Goal: Task Accomplishment & Management: Manage account settings

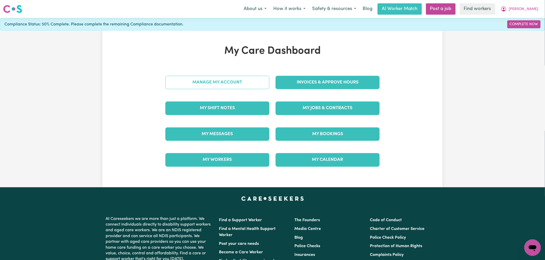
click at [233, 89] on link "Manage My Account" at bounding box center [217, 82] width 104 height 13
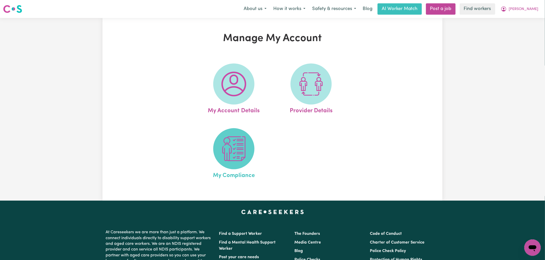
click at [240, 156] on img at bounding box center [233, 149] width 25 height 25
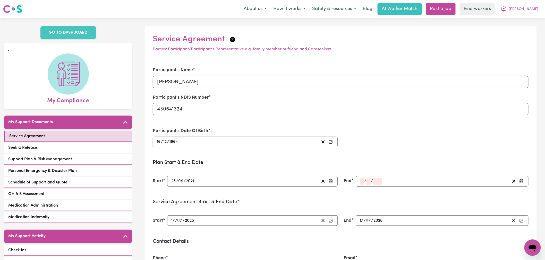
click at [361, 181] on input "number" at bounding box center [361, 181] width 5 height 7
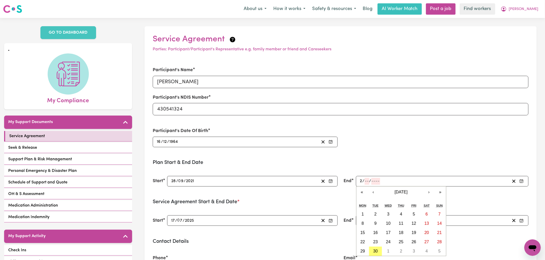
type input "27"
type input "11"
type input "202"
type input "[DATE]"
type input "2026"
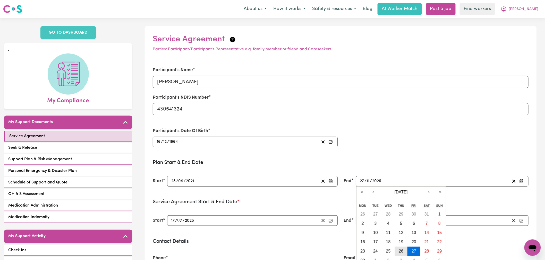
click at [399, 252] on abbr "26" at bounding box center [401, 251] width 5 height 4
type input "[DATE]"
type input "26"
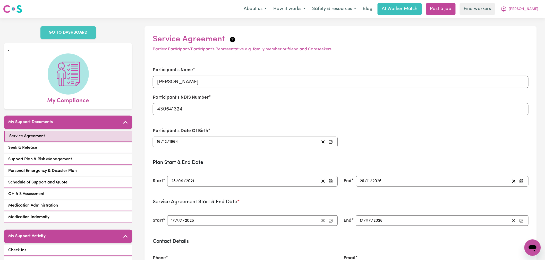
click at [376, 183] on input "2026" at bounding box center [377, 181] width 10 height 7
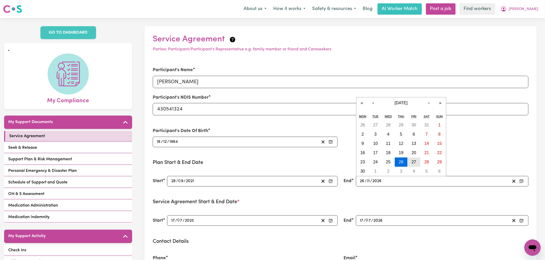
click at [412, 161] on abbr "27" at bounding box center [413, 162] width 5 height 4
type input "[DATE]"
type input "27"
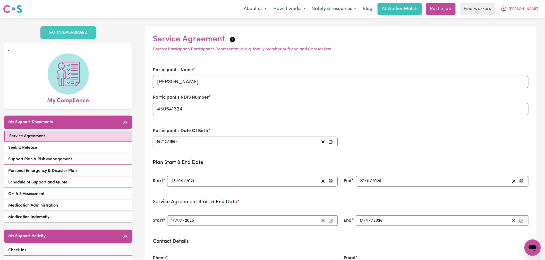
click at [410, 192] on div "End [DATE] [DATE] « ‹ [DATE] › » Mon Tue Wed Thu Fri Sat Sun 26 27 28 29 30 31 …" at bounding box center [435, 181] width 191 height 23
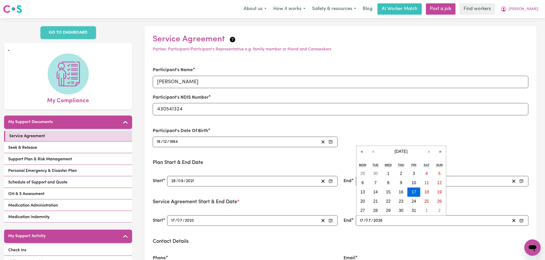
click at [370, 219] on input "7" at bounding box center [368, 220] width 5 height 7
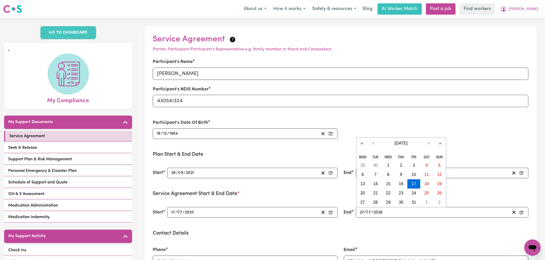
type input "27"
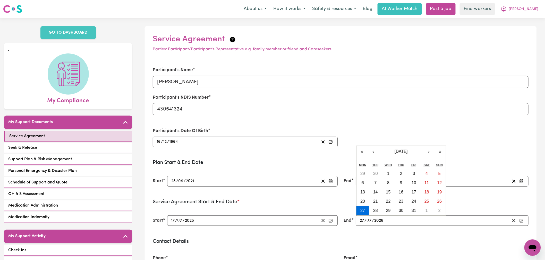
type input "[DATE]"
type input "17"
type input "[DATE]"
type input "27"
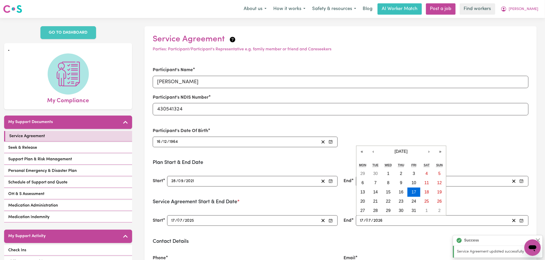
type input "11"
type input "2026"
click at [367, 222] on input "7" at bounding box center [368, 220] width 5 height 7
click at [360, 221] on input "17" at bounding box center [361, 220] width 4 height 7
type input "[DATE]"
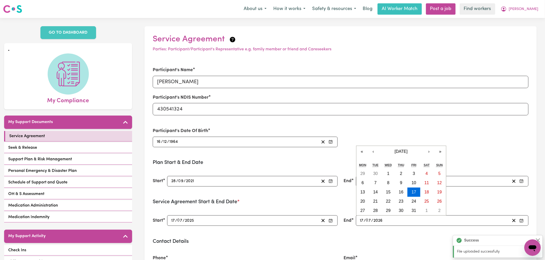
type input "2"
type input "[DATE]"
type input "27"
type input "[DATE]"
type input "1"
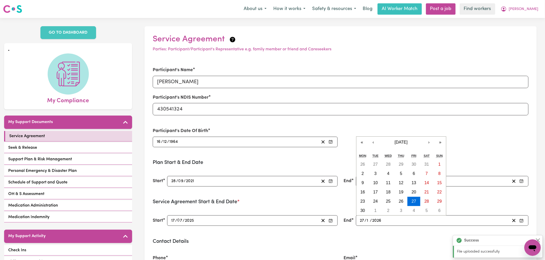
type input "[DATE]"
type input "11"
type input "2026"
click at [415, 203] on abbr "27" at bounding box center [413, 201] width 5 height 4
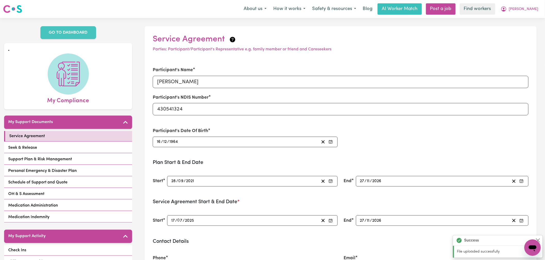
click at [410, 228] on div "End [DATE] [DATE] « ‹ [DATE] › » Mon Tue Wed Thu Fri Sat Sun 26 27 28 29 30 31 …" at bounding box center [435, 220] width 191 height 23
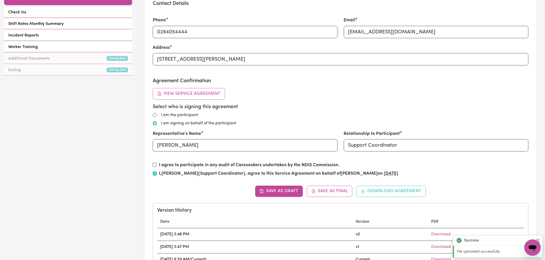
scroll to position [286, 0]
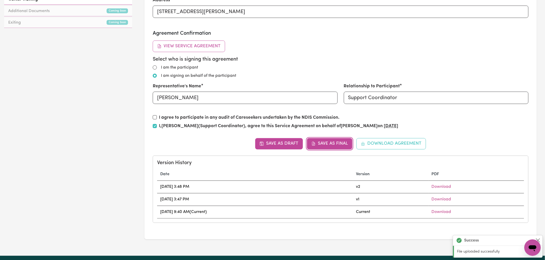
click at [335, 143] on button "Save as Final" at bounding box center [330, 143] width 46 height 11
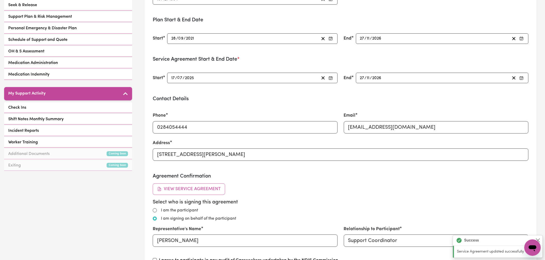
scroll to position [29, 0]
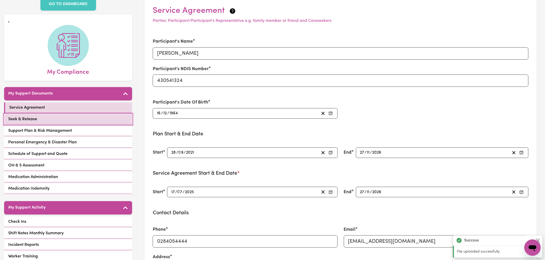
click at [54, 115] on link "Seek & Release" at bounding box center [68, 119] width 128 height 11
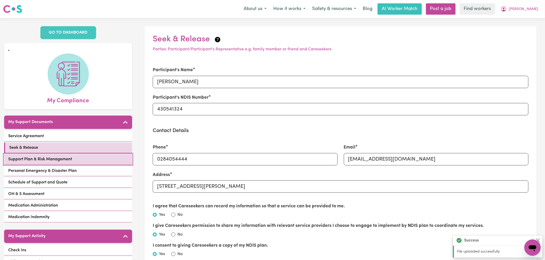
click at [81, 158] on link "Support Plan & Risk Management" at bounding box center [68, 159] width 128 height 11
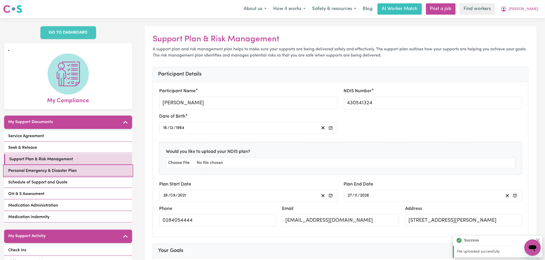
click at [66, 166] on link "Personal Emergency & Disaster Plan" at bounding box center [68, 171] width 128 height 11
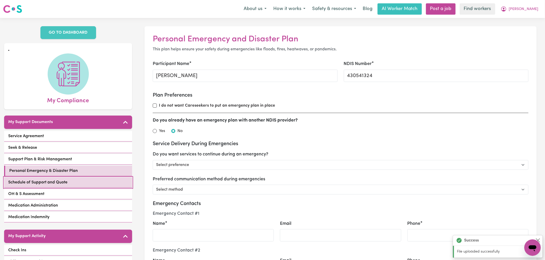
click at [112, 178] on link "Schedule of Support and Quote" at bounding box center [68, 183] width 128 height 11
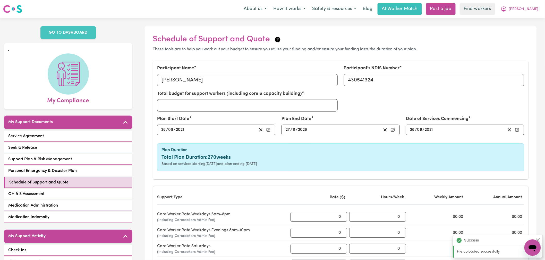
click at [71, 182] on div "Service Agreement Seek & Release Support Plan & Risk Management Personal Emerge…" at bounding box center [68, 177] width 128 height 93
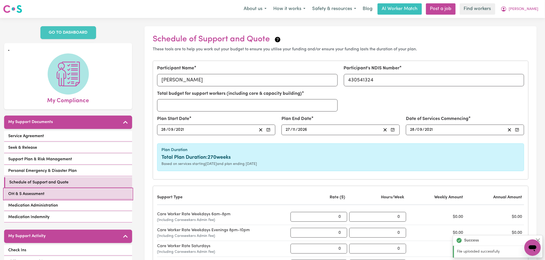
click at [119, 189] on link "OH & S Assessment" at bounding box center [68, 194] width 128 height 11
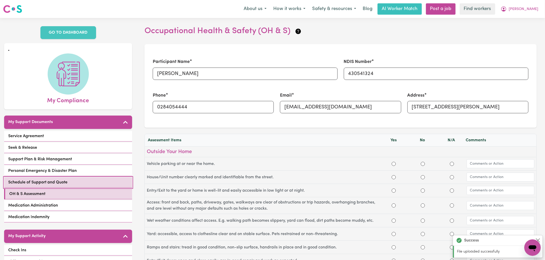
click at [57, 180] on span "Schedule of Support and Quote" at bounding box center [37, 183] width 59 height 6
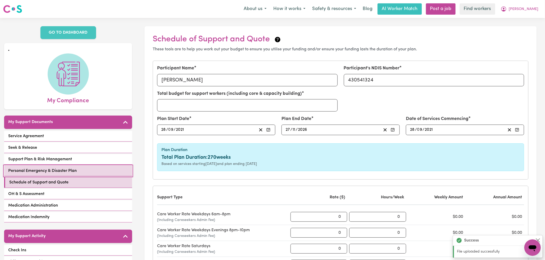
click at [83, 168] on link "Personal Emergency & Disaster Plan" at bounding box center [68, 171] width 128 height 11
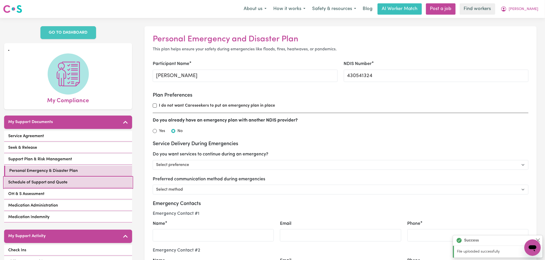
click at [99, 179] on link "Schedule of Support and Quote" at bounding box center [68, 183] width 128 height 11
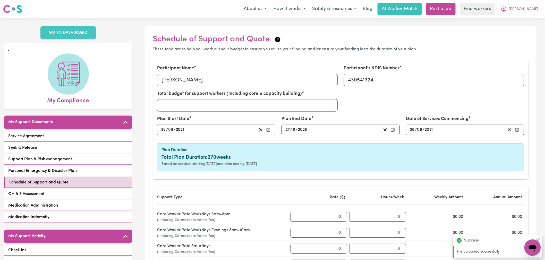
click at [531, 14] on div "About us How it works Safety & resources Blog AI Worker Match Post a job Find w…" at bounding box center [390, 8] width 301 height 11
click at [531, 11] on span "[PERSON_NAME]" at bounding box center [523, 9] width 30 height 6
click at [530, 22] on link "My Dashboard" at bounding box center [521, 20] width 41 height 10
